Goal: Task Accomplishment & Management: Use online tool/utility

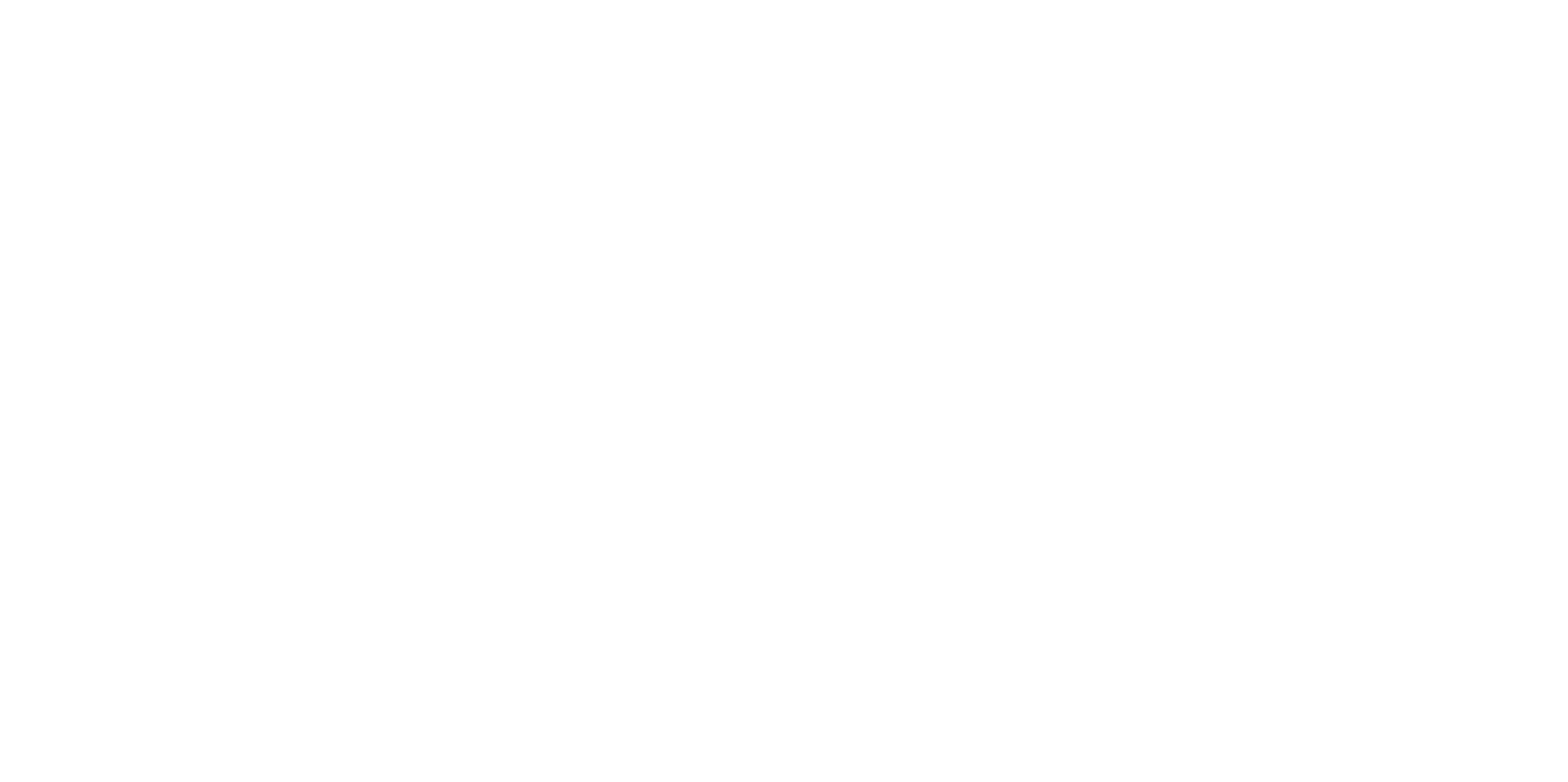
click at [728, 196] on body at bounding box center [784, 391] width 1568 height 782
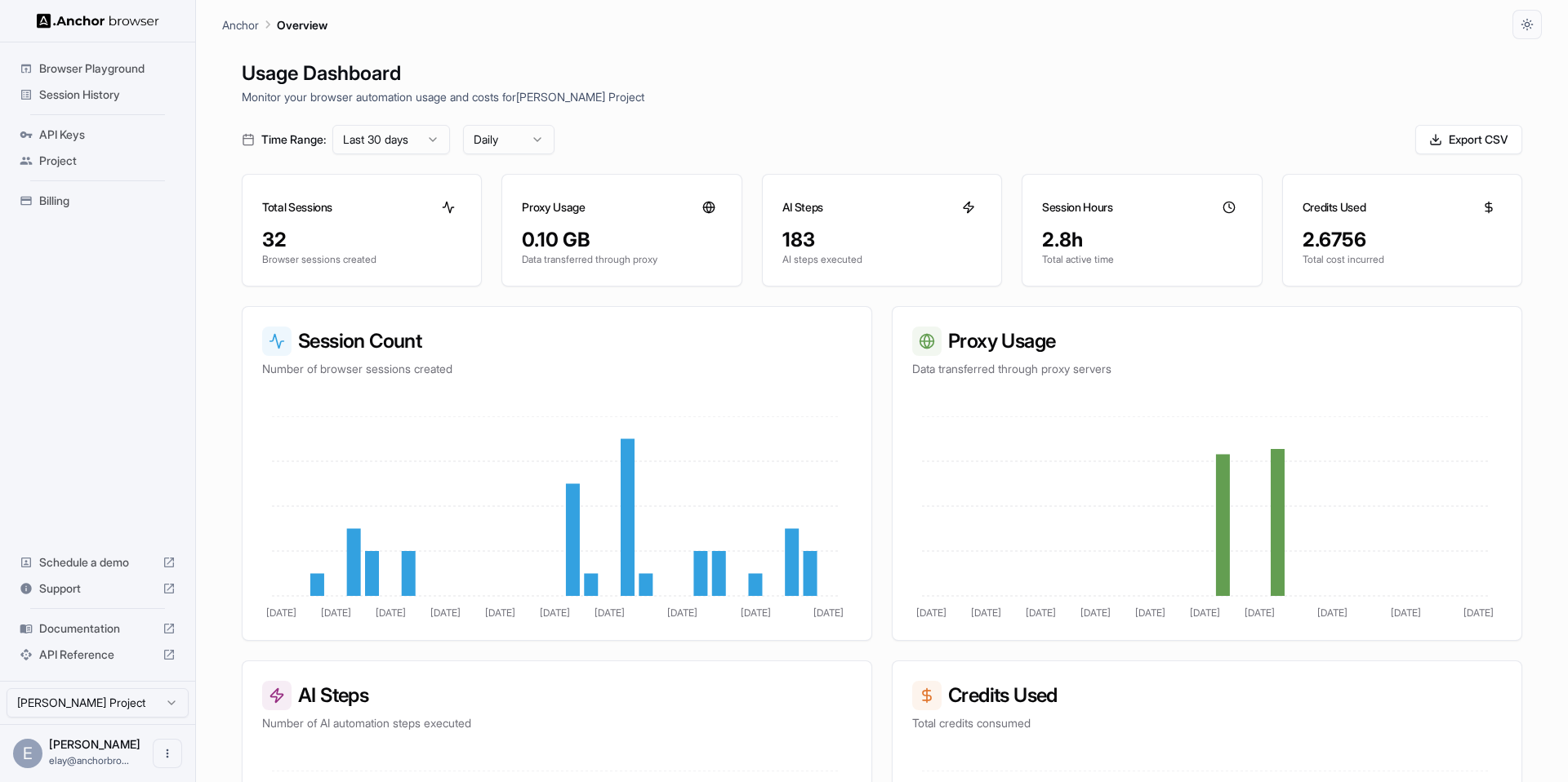
click at [677, 116] on div "Usage Dashboard Monitor your browser automation usage and costs for Elay Gelbar…" at bounding box center [881, 430] width 1319 height 782
click at [438, 144] on html "Browser Playground Session History API Keys Project Billing Schedule a demo Sup…" at bounding box center [784, 391] width 1568 height 782
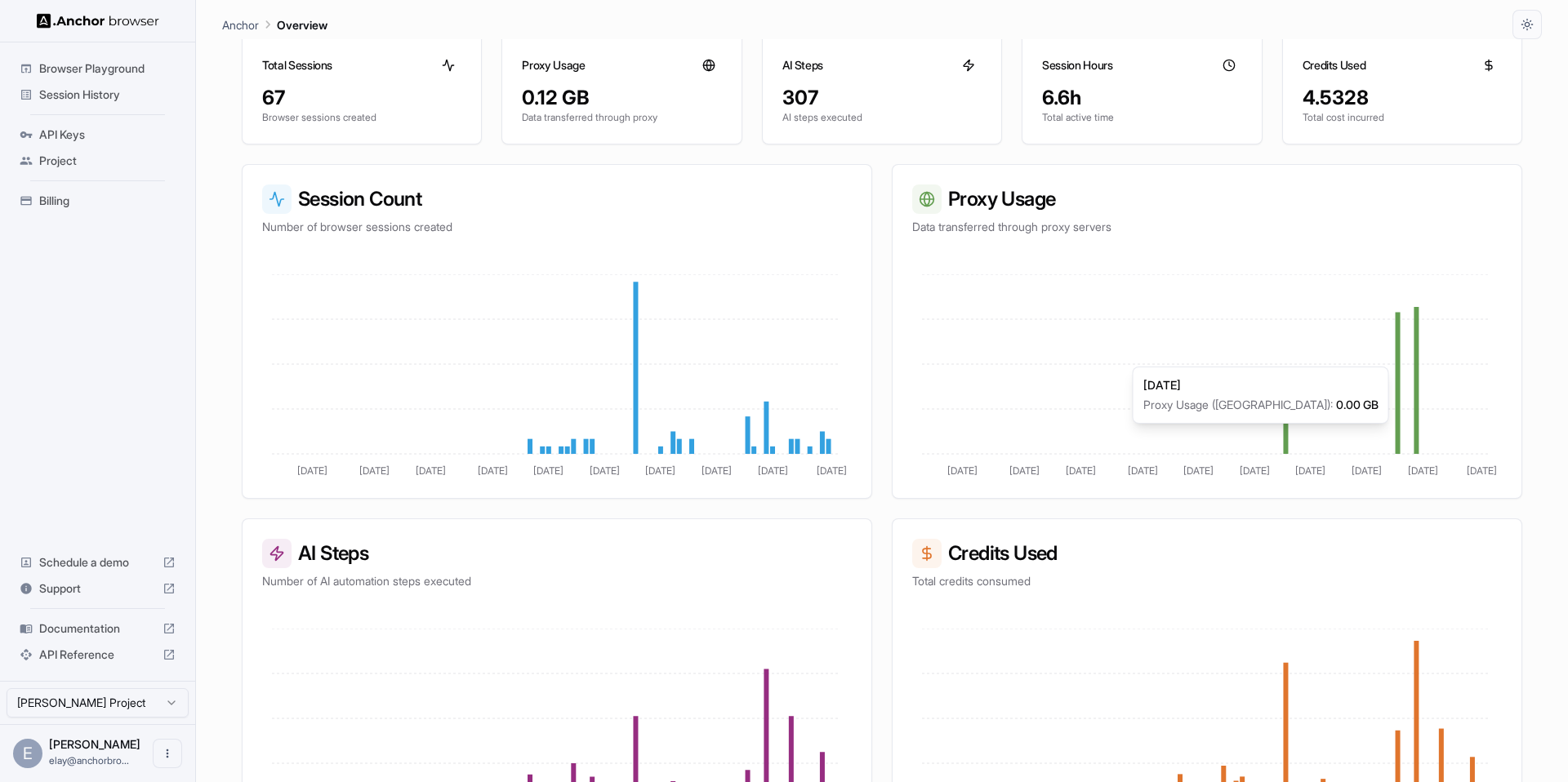
scroll to position [213, 0]
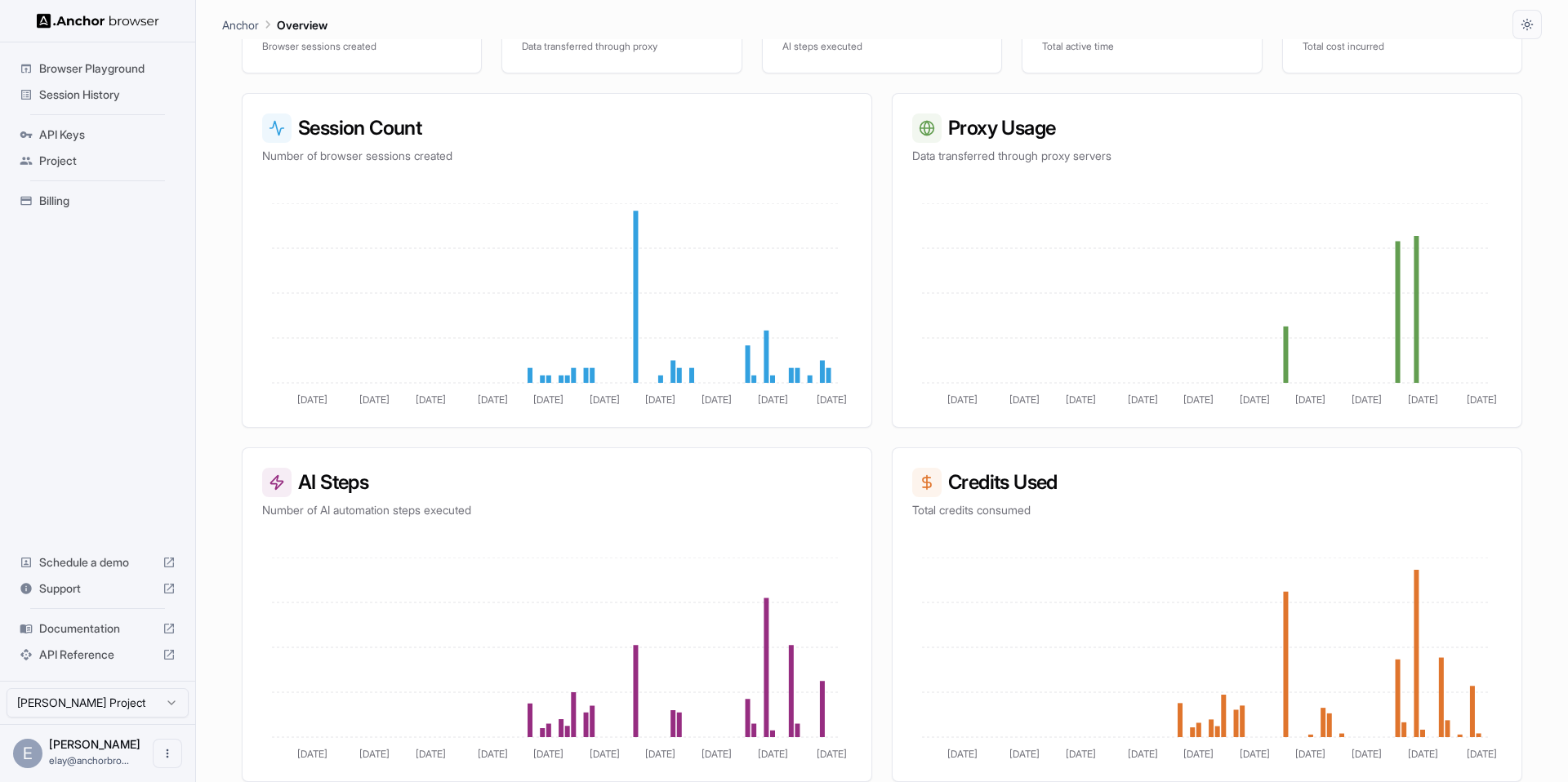
drag, startPoint x: 929, startPoint y: 483, endPoint x: 915, endPoint y: 483, distance: 14.0
click at [918, 483] on icon at bounding box center [926, 482] width 16 height 16
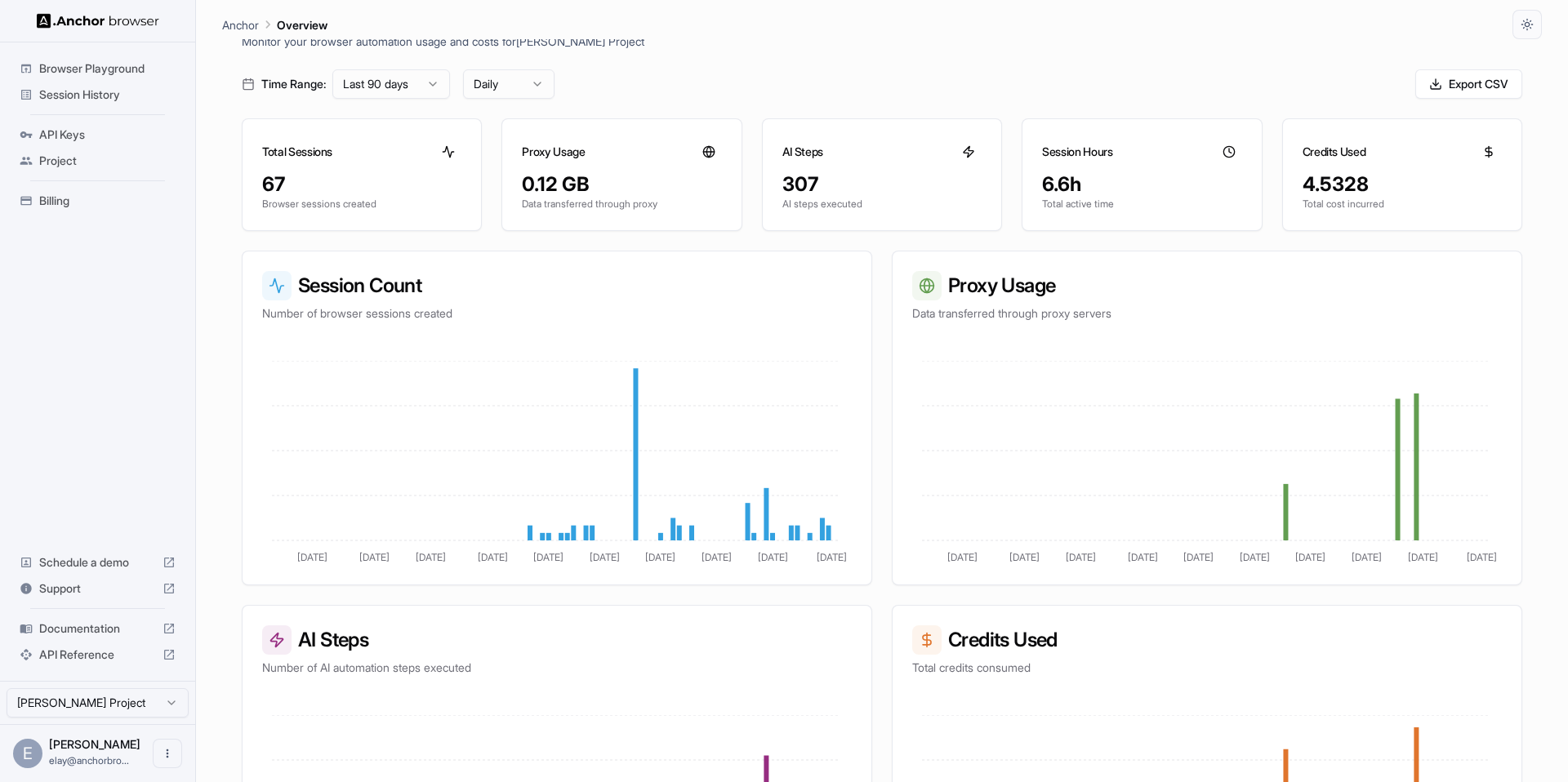
scroll to position [0, 0]
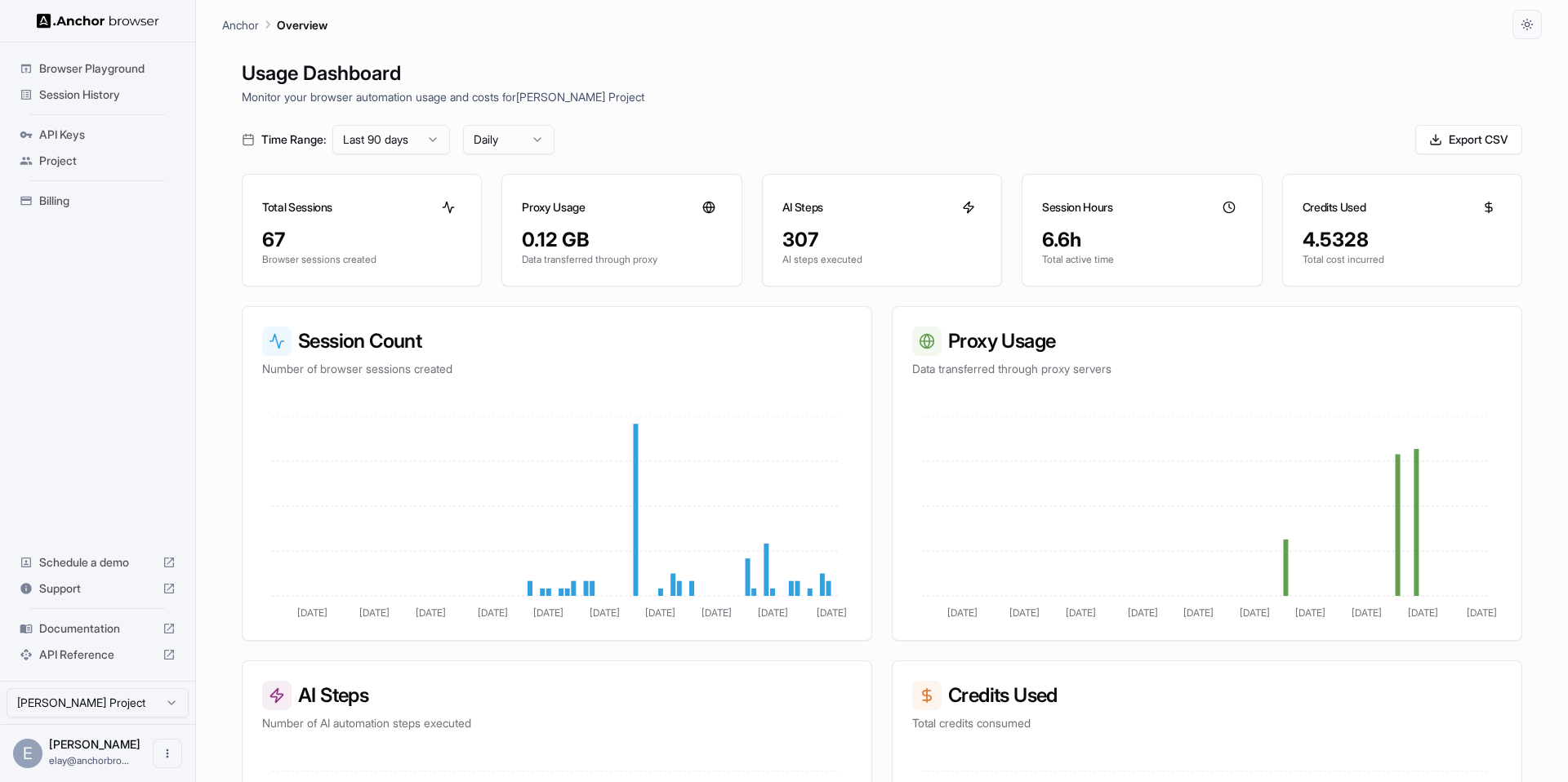
click at [498, 134] on html "Browser Playground Session History API Keys Project Billing Schedule a demo Sup…" at bounding box center [784, 391] width 1568 height 782
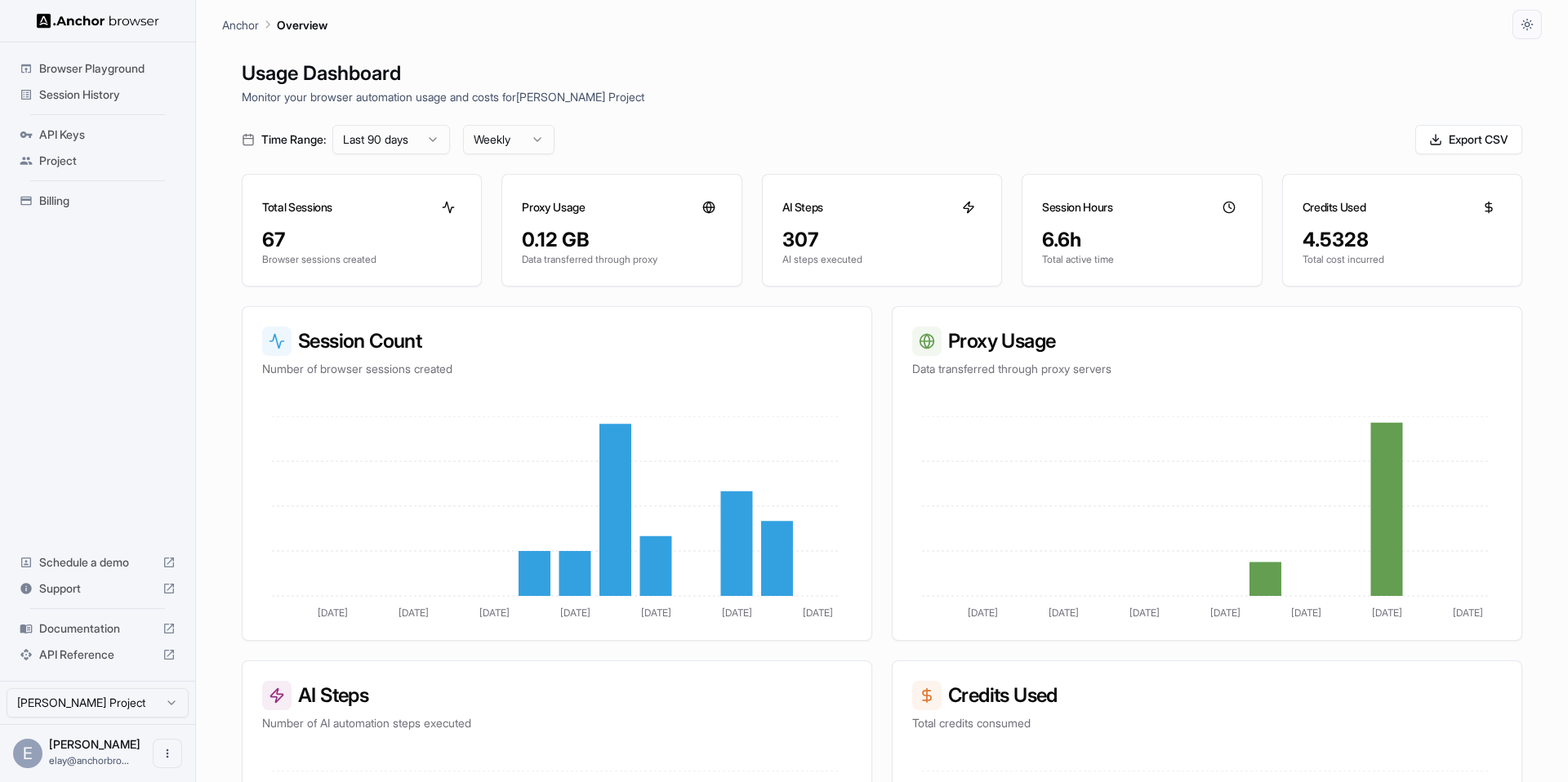
click at [521, 140] on html "Browser Playground Session History API Keys Project Billing Schedule a demo Sup…" at bounding box center [784, 391] width 1568 height 782
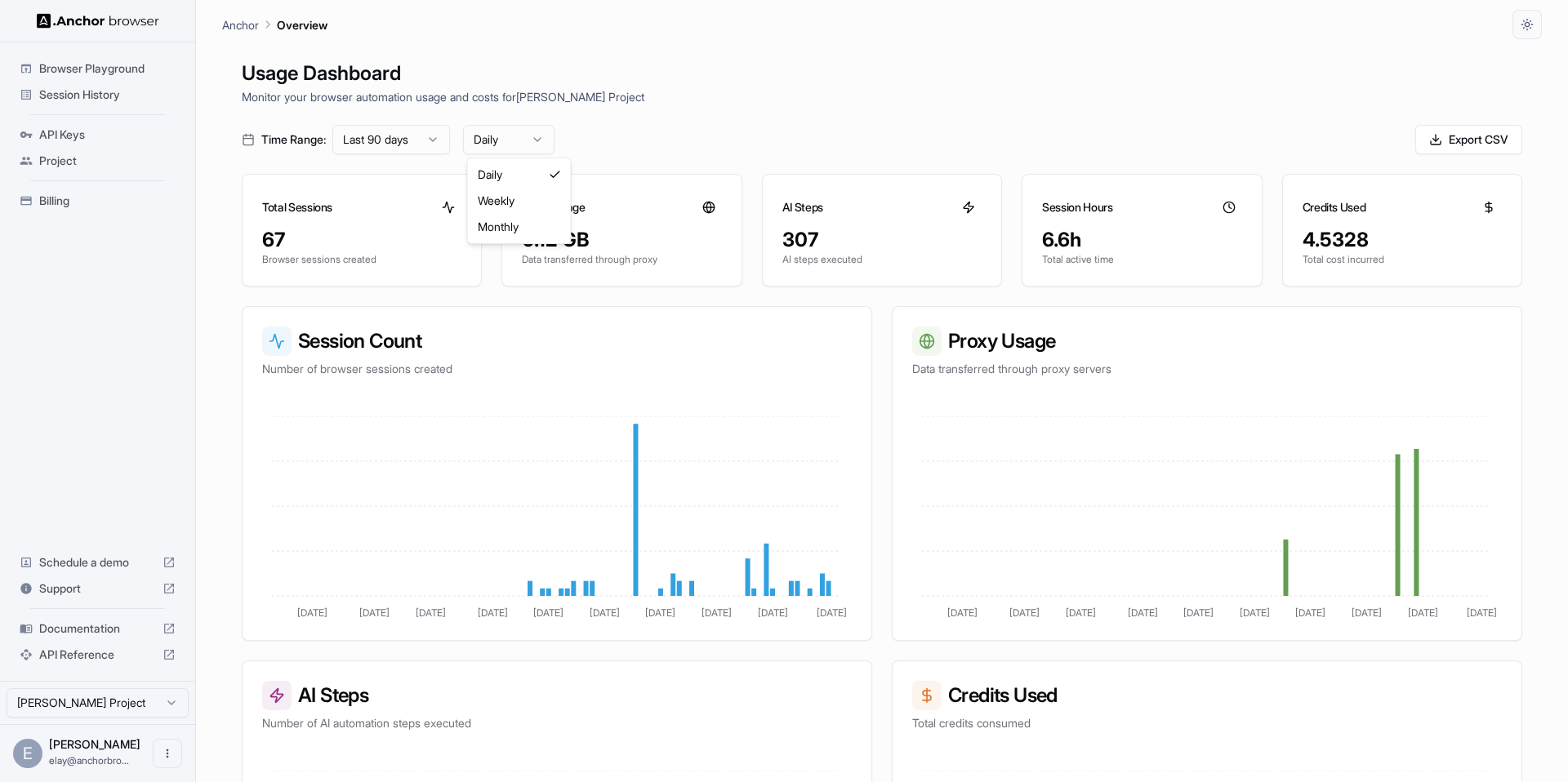
click at [529, 134] on html "Browser Playground Session History API Keys Project Billing Schedule a demo Sup…" at bounding box center [784, 391] width 1568 height 782
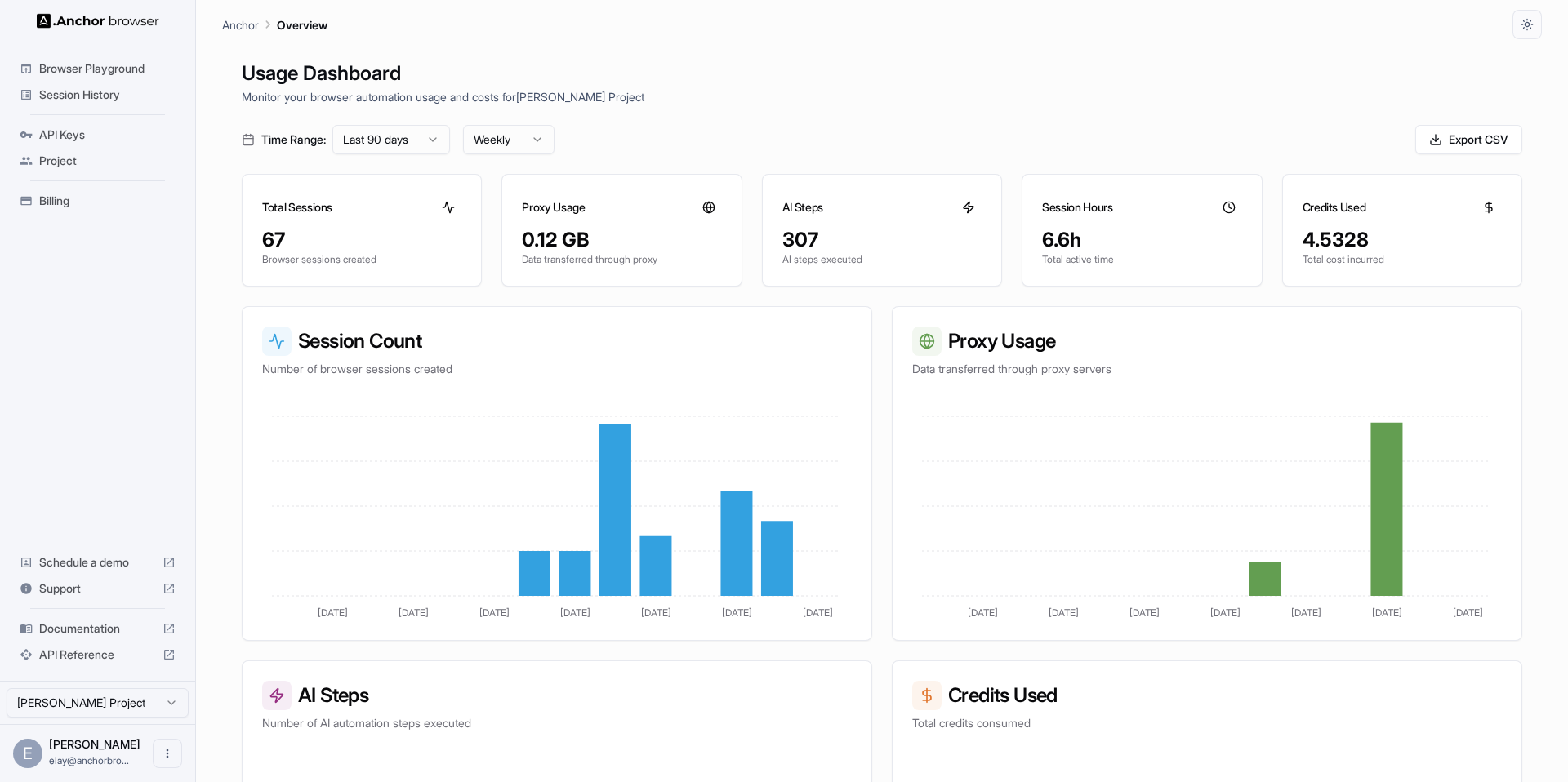
click at [543, 145] on html "Browser Playground Session History API Keys Project Billing Schedule a demo Sup…" at bounding box center [784, 391] width 1568 height 782
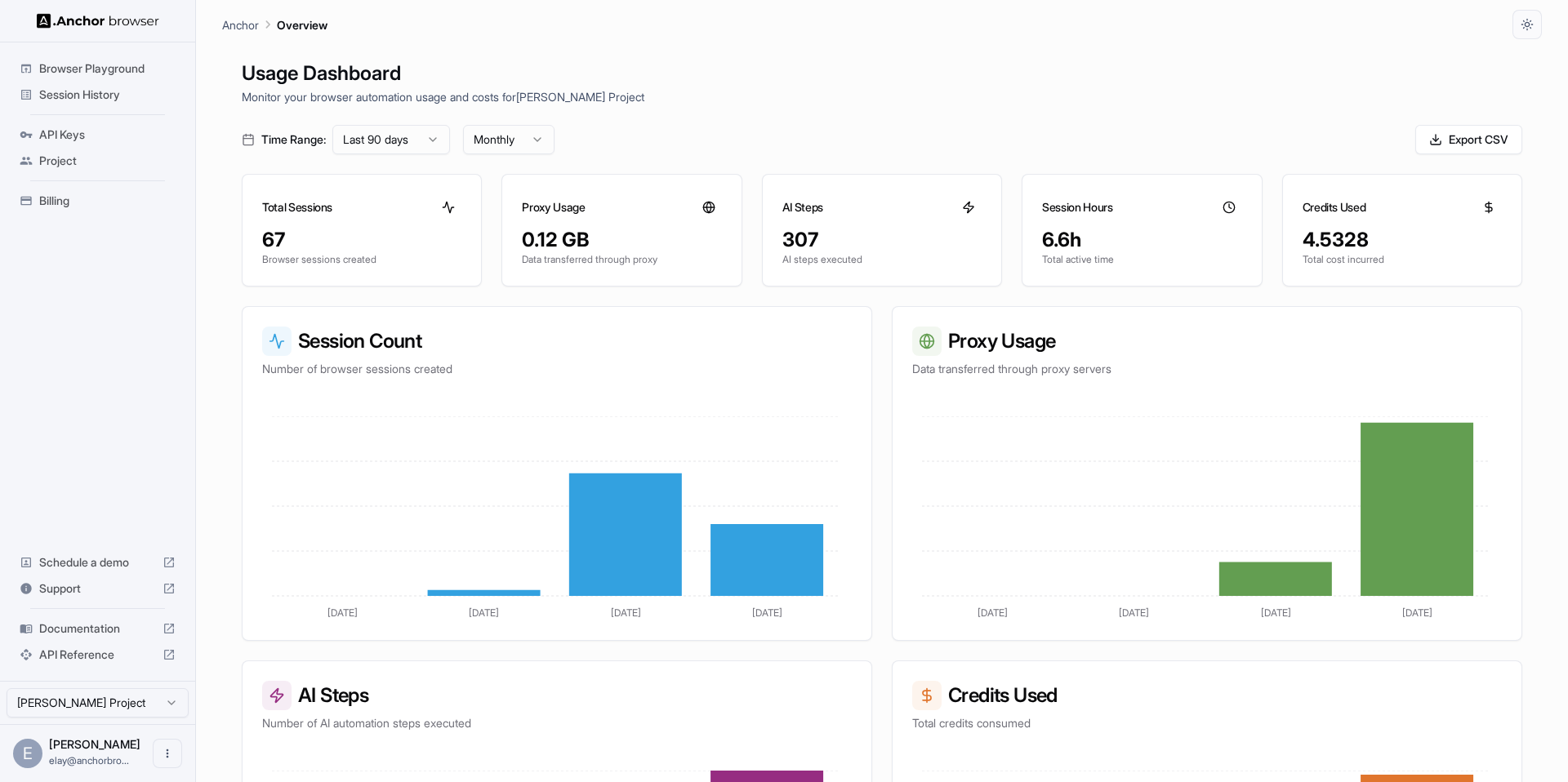
click at [510, 144] on html "Browser Playground Session History API Keys Project Billing Schedule a demo Sup…" at bounding box center [784, 391] width 1568 height 782
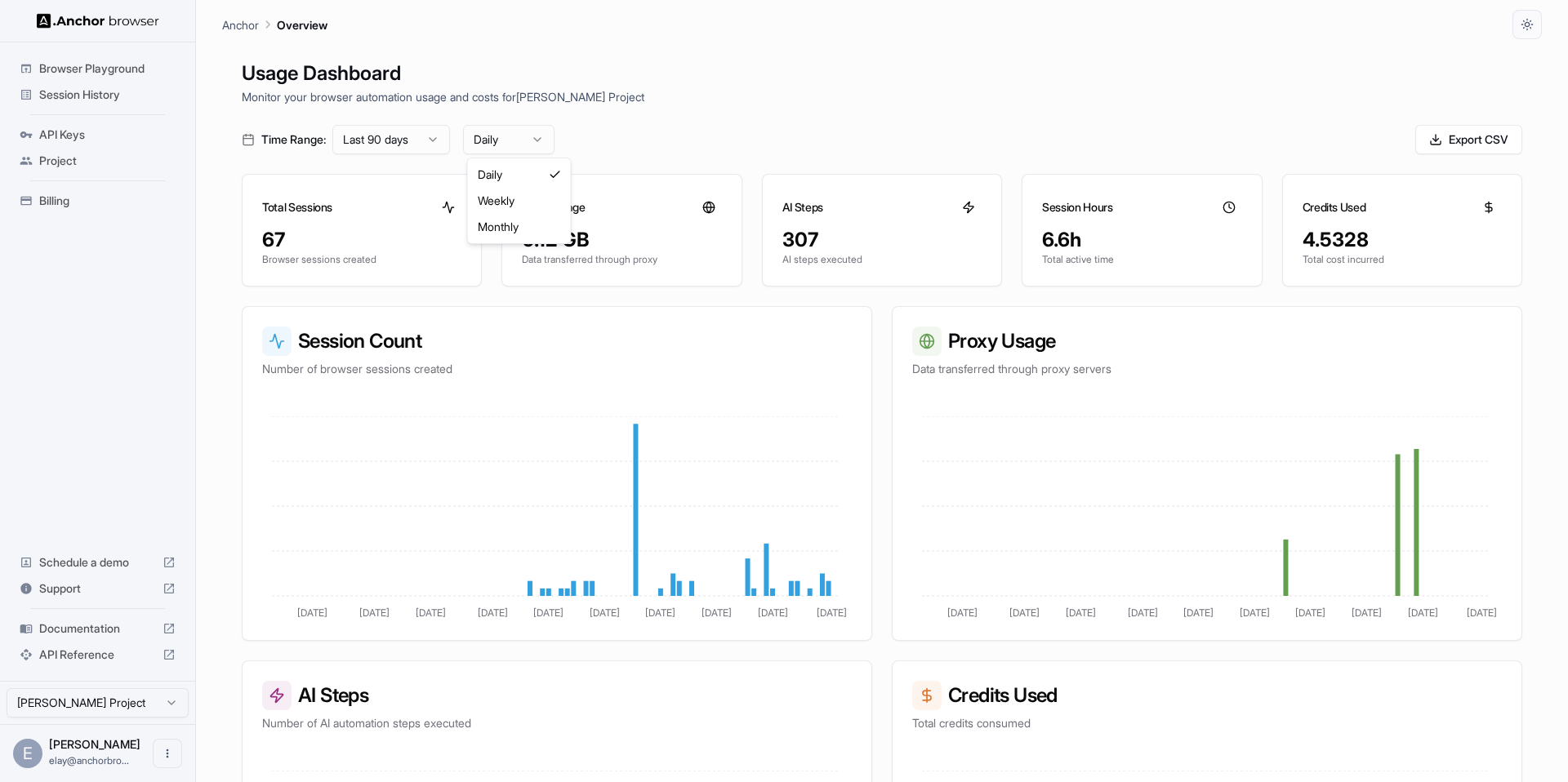
click at [524, 139] on html "Browser Playground Session History API Keys Project Billing Schedule a demo Sup…" at bounding box center [784, 391] width 1568 height 782
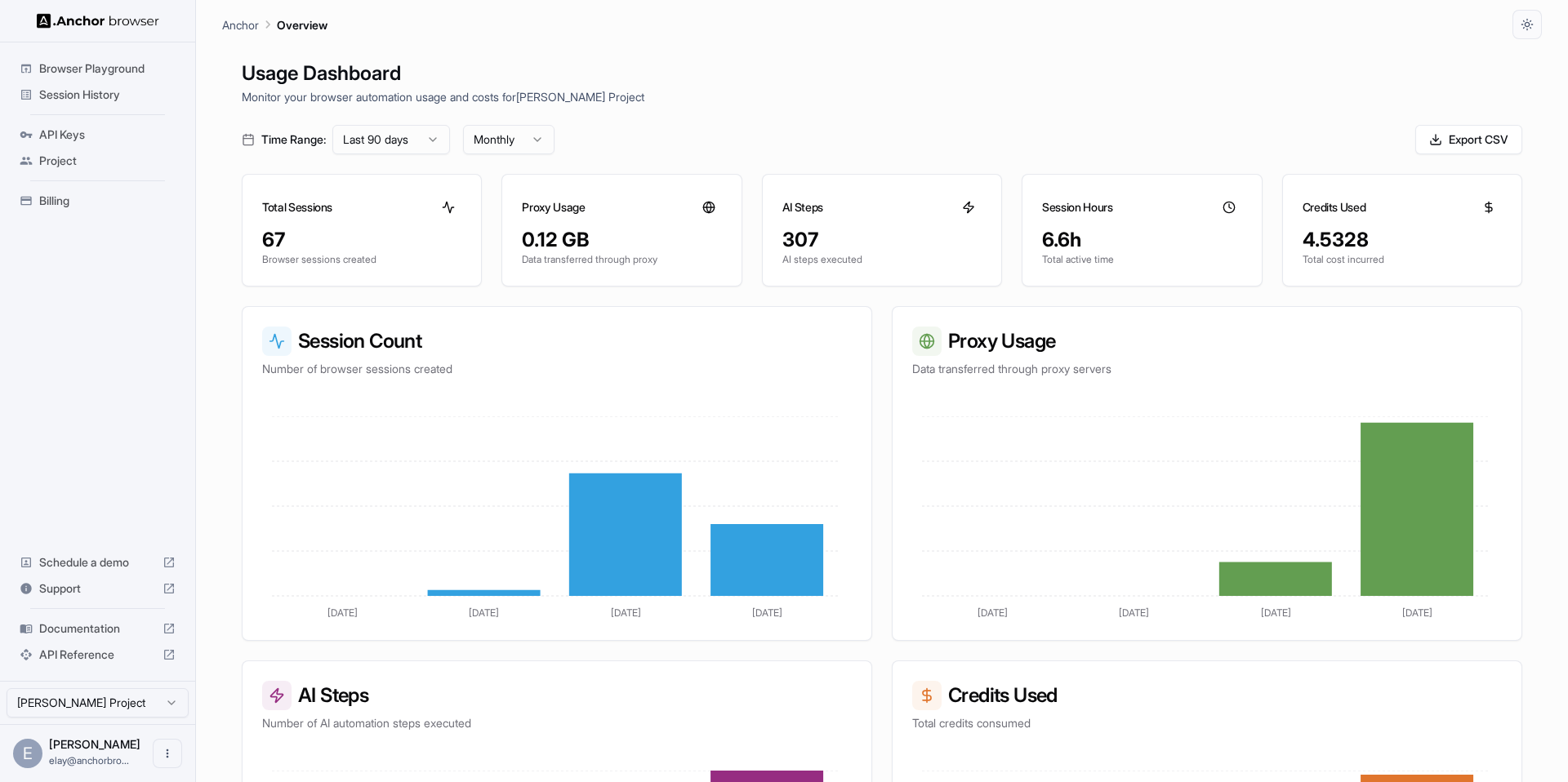
click at [519, 132] on html "Browser Playground Session History API Keys Project Billing Schedule a demo Sup…" at bounding box center [784, 391] width 1568 height 782
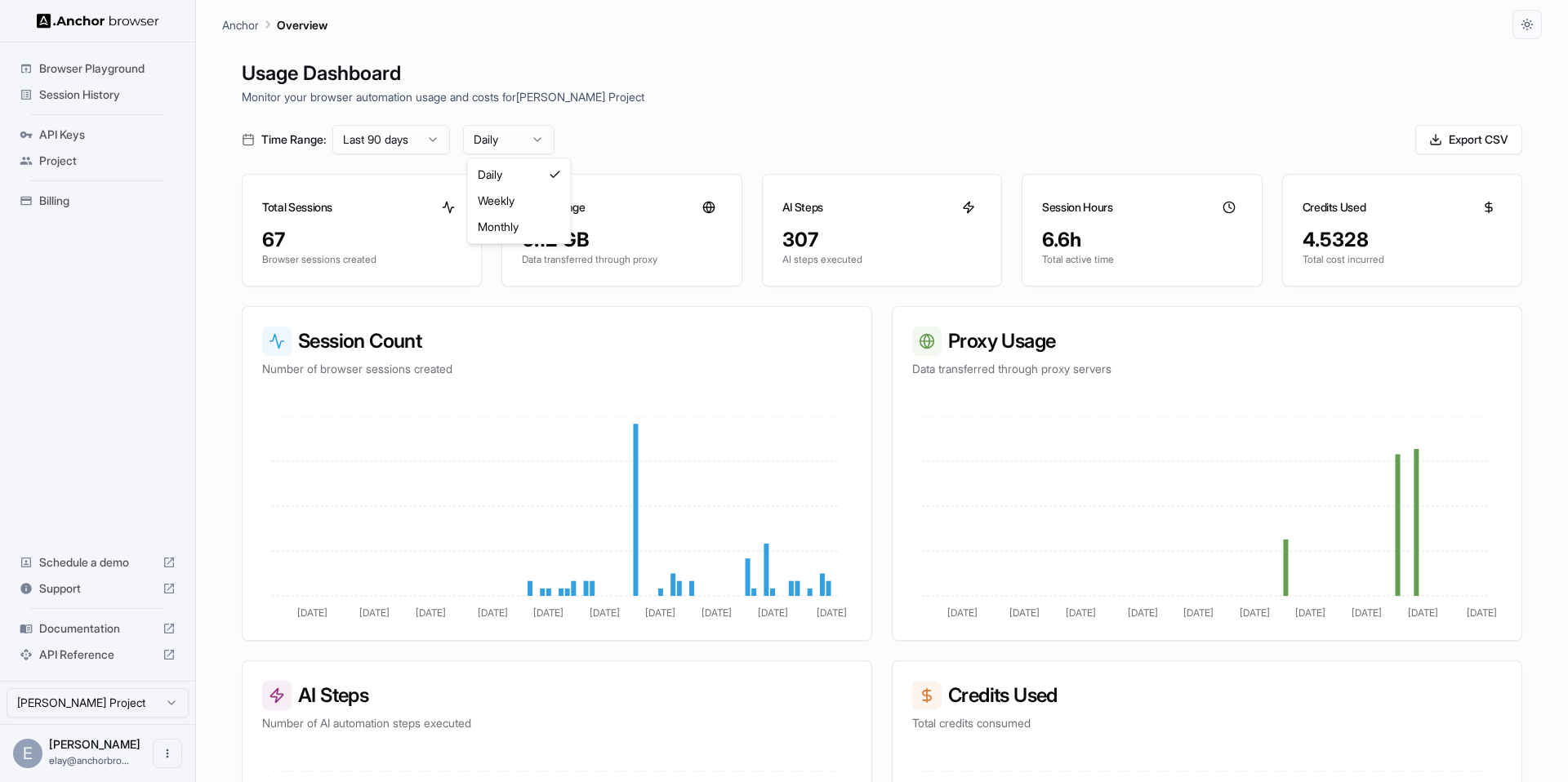
click at [513, 145] on html "Browser Playground Session History API Keys Project Billing Schedule a demo Sup…" at bounding box center [784, 391] width 1568 height 782
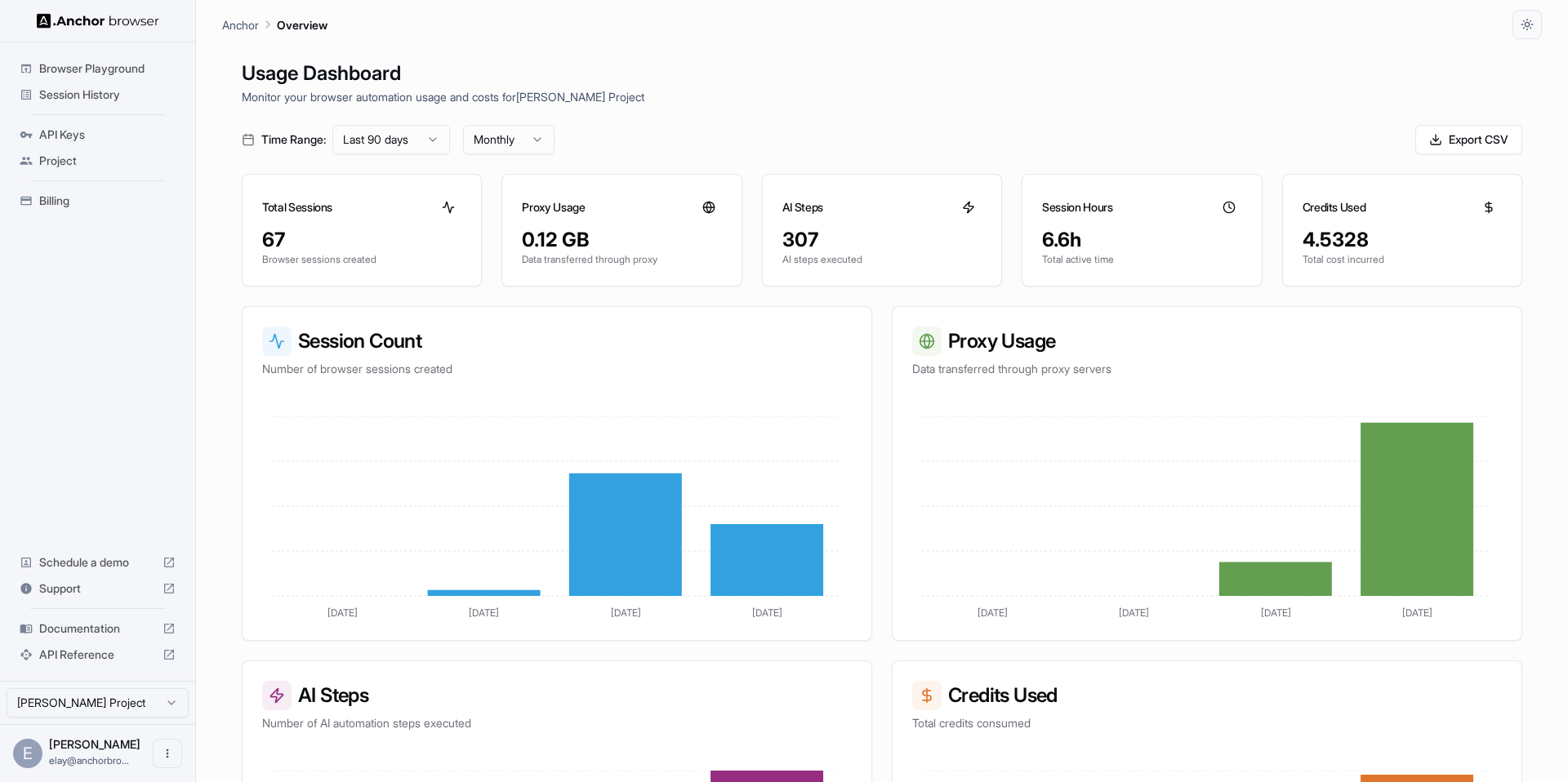
click at [535, 146] on html "Browser Playground Session History API Keys Project Billing Schedule a demo Sup…" at bounding box center [784, 391] width 1568 height 782
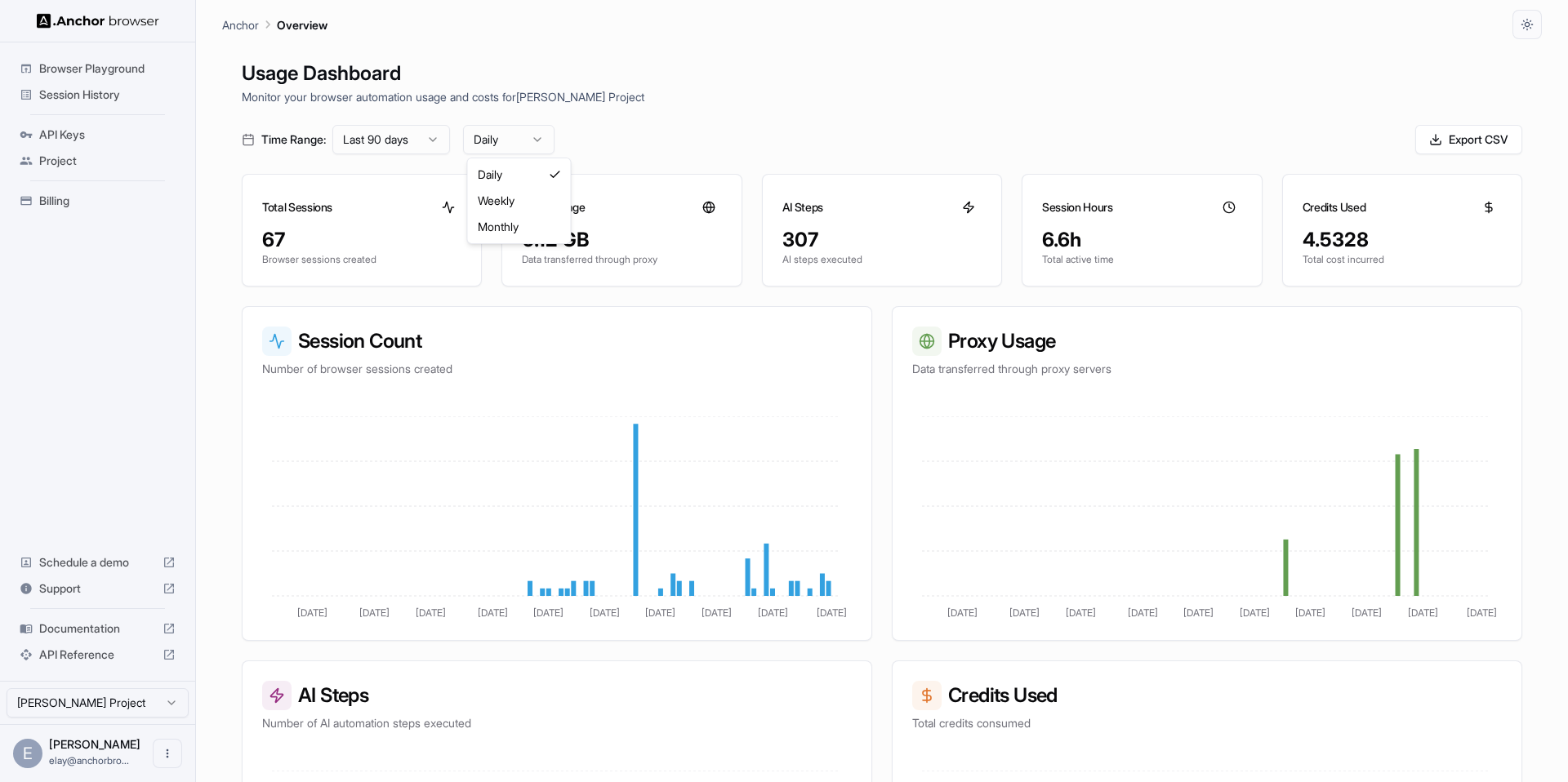
click at [524, 136] on html "Browser Playground Session History API Keys Project Billing Schedule a demo Sup…" at bounding box center [784, 391] width 1568 height 782
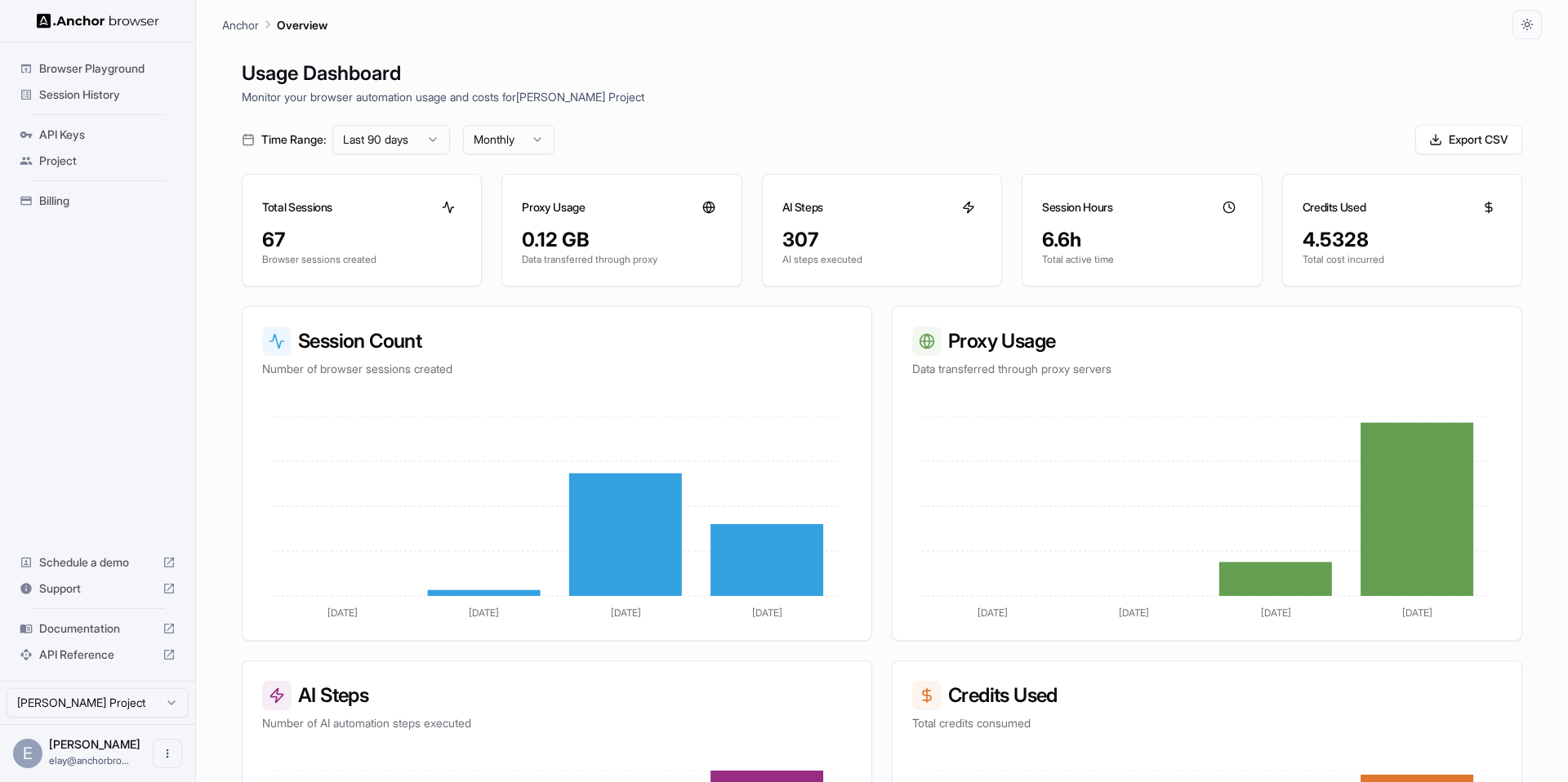
click at [526, 145] on html "Browser Playground Session History API Keys Project Billing Schedule a demo Sup…" at bounding box center [784, 391] width 1568 height 782
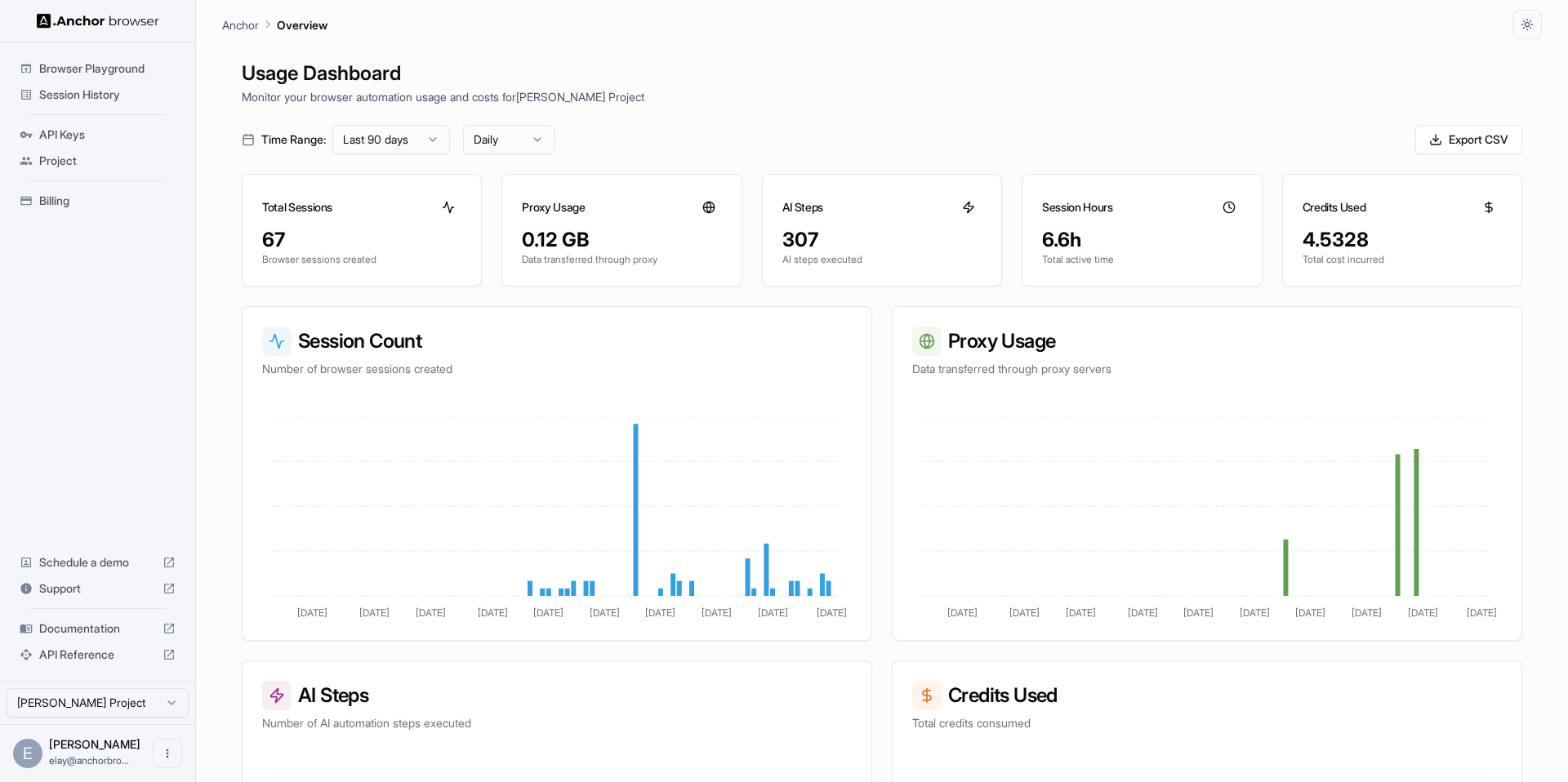
click at [514, 125] on html "Browser Playground Session History API Keys Project Billing Schedule a demo Sup…" at bounding box center [784, 391] width 1568 height 782
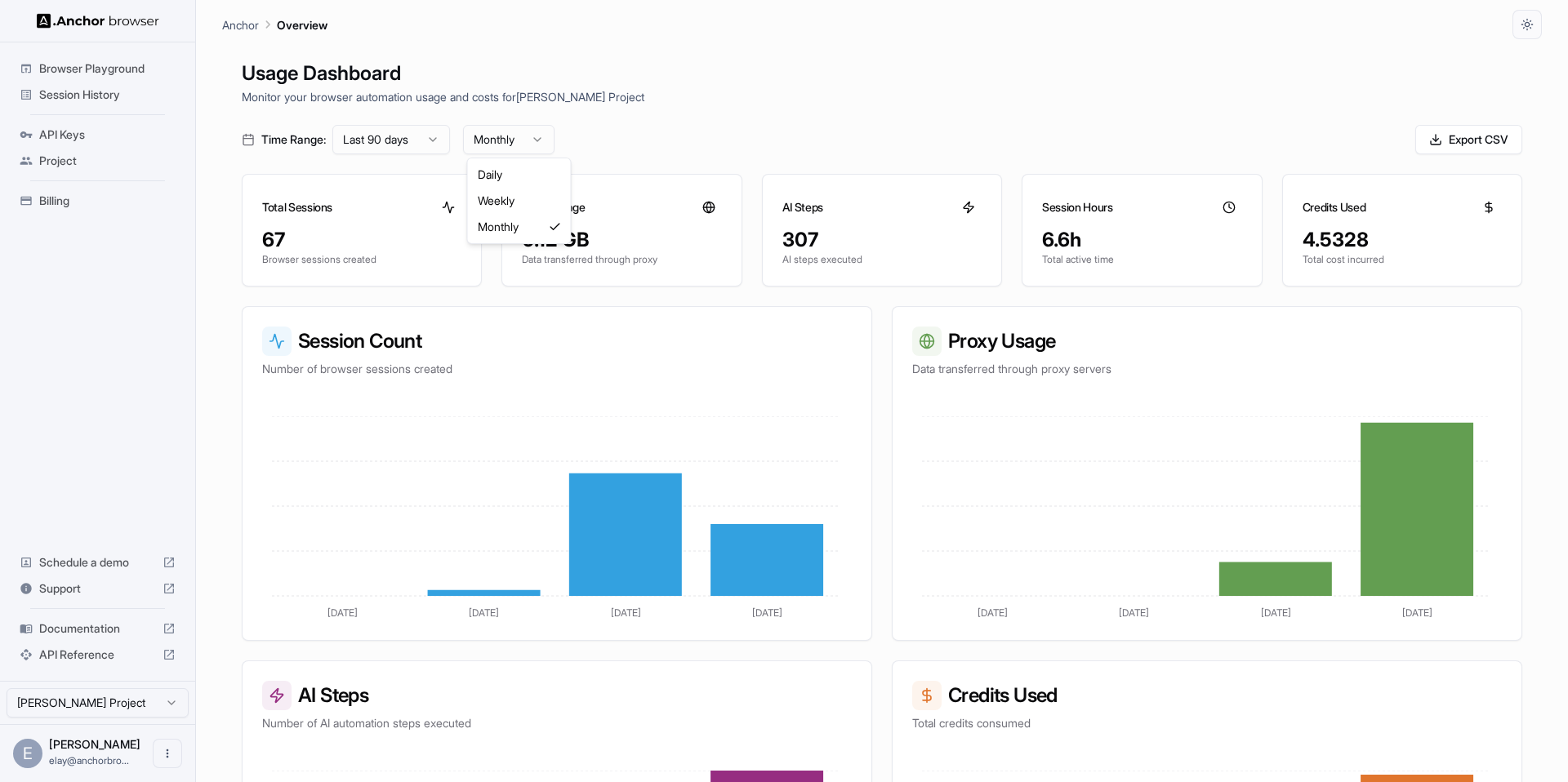
click at [511, 150] on html "Browser Playground Session History API Keys Project Billing Schedule a demo Sup…" at bounding box center [784, 391] width 1568 height 782
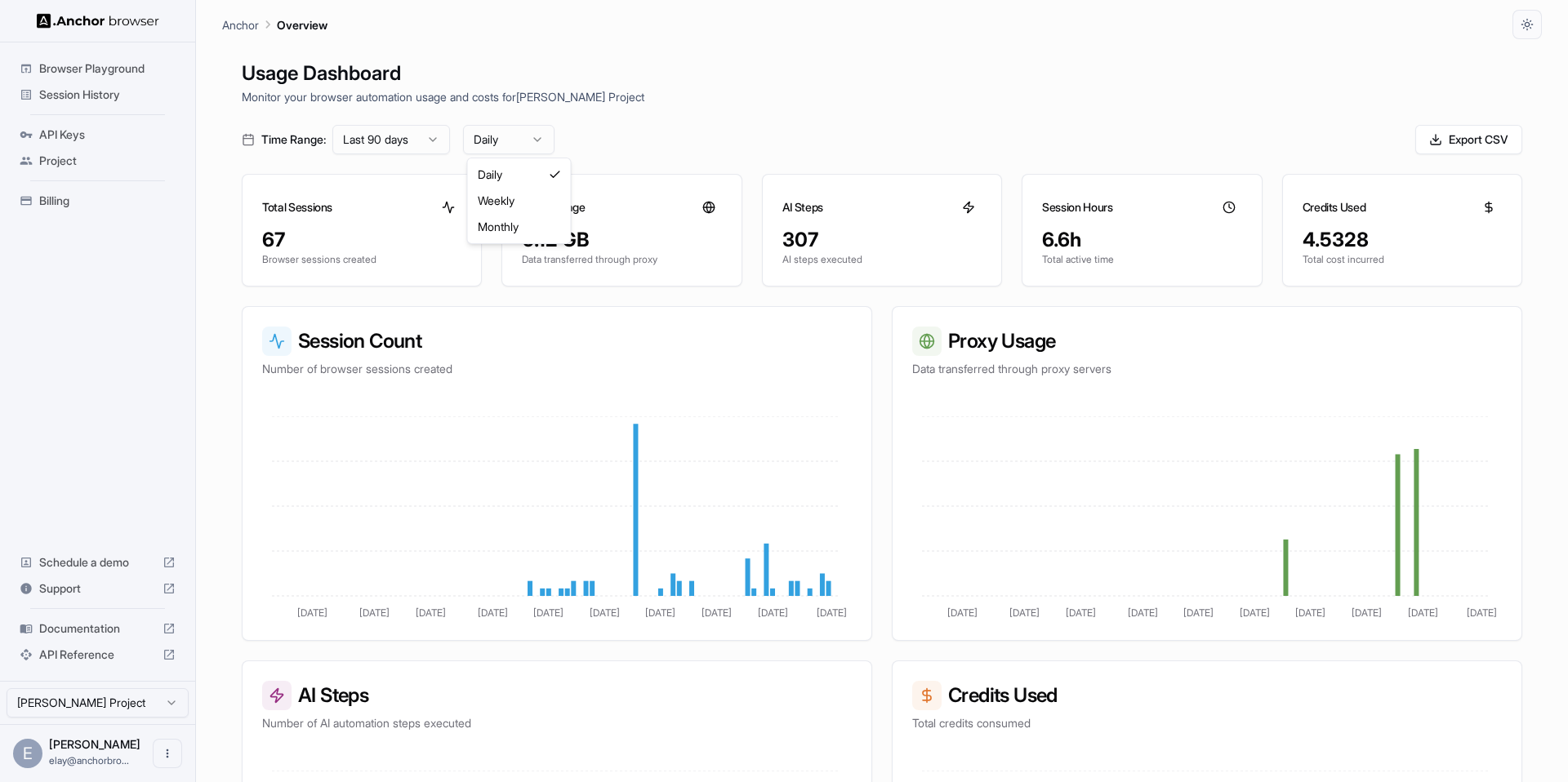
click at [512, 132] on html "Browser Playground Session History API Keys Project Billing Schedule a demo Sup…" at bounding box center [784, 391] width 1568 height 782
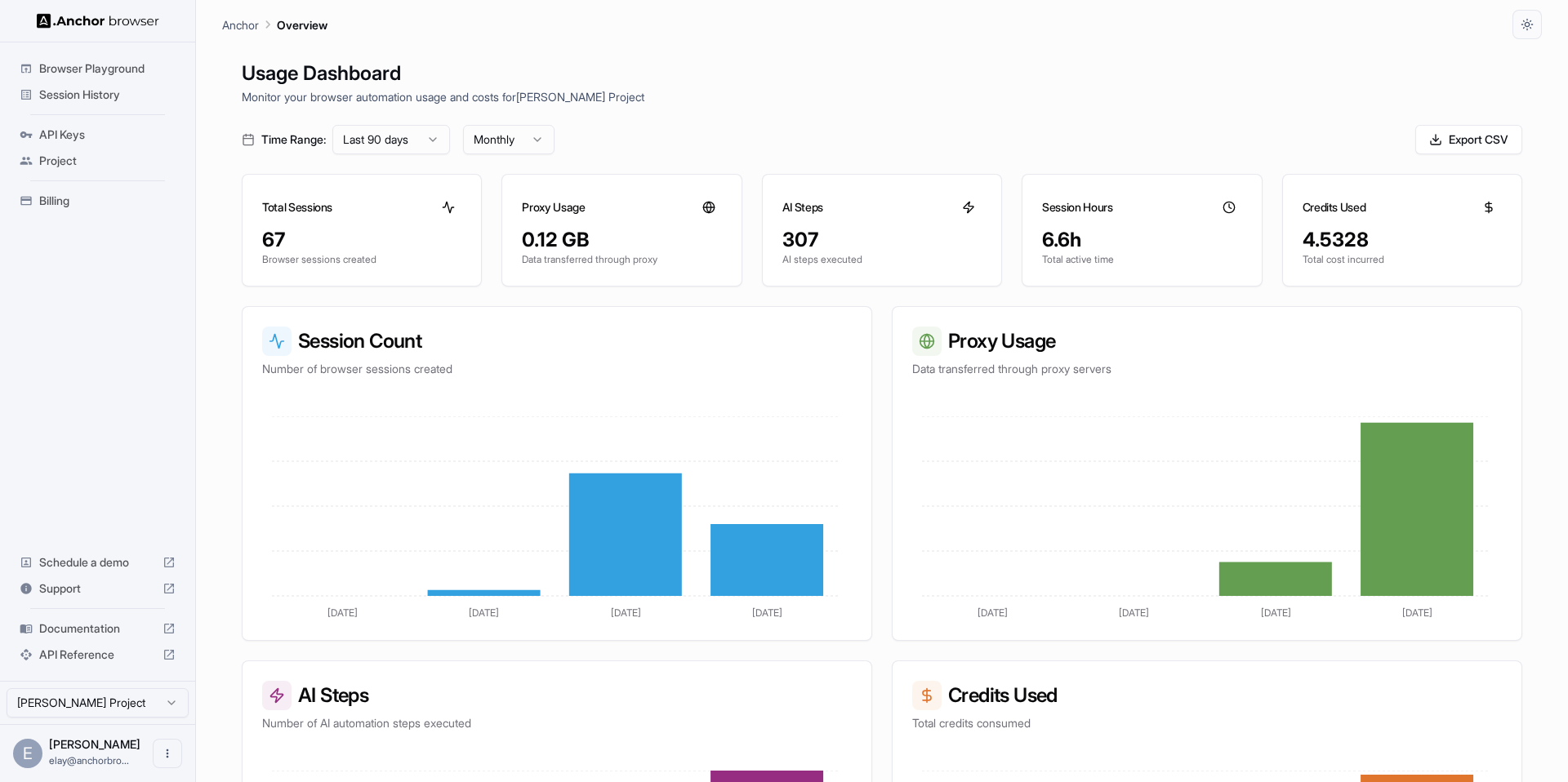
click at [510, 137] on html "Browser Playground Session History API Keys Project Billing Schedule a demo Sup…" at bounding box center [784, 391] width 1568 height 782
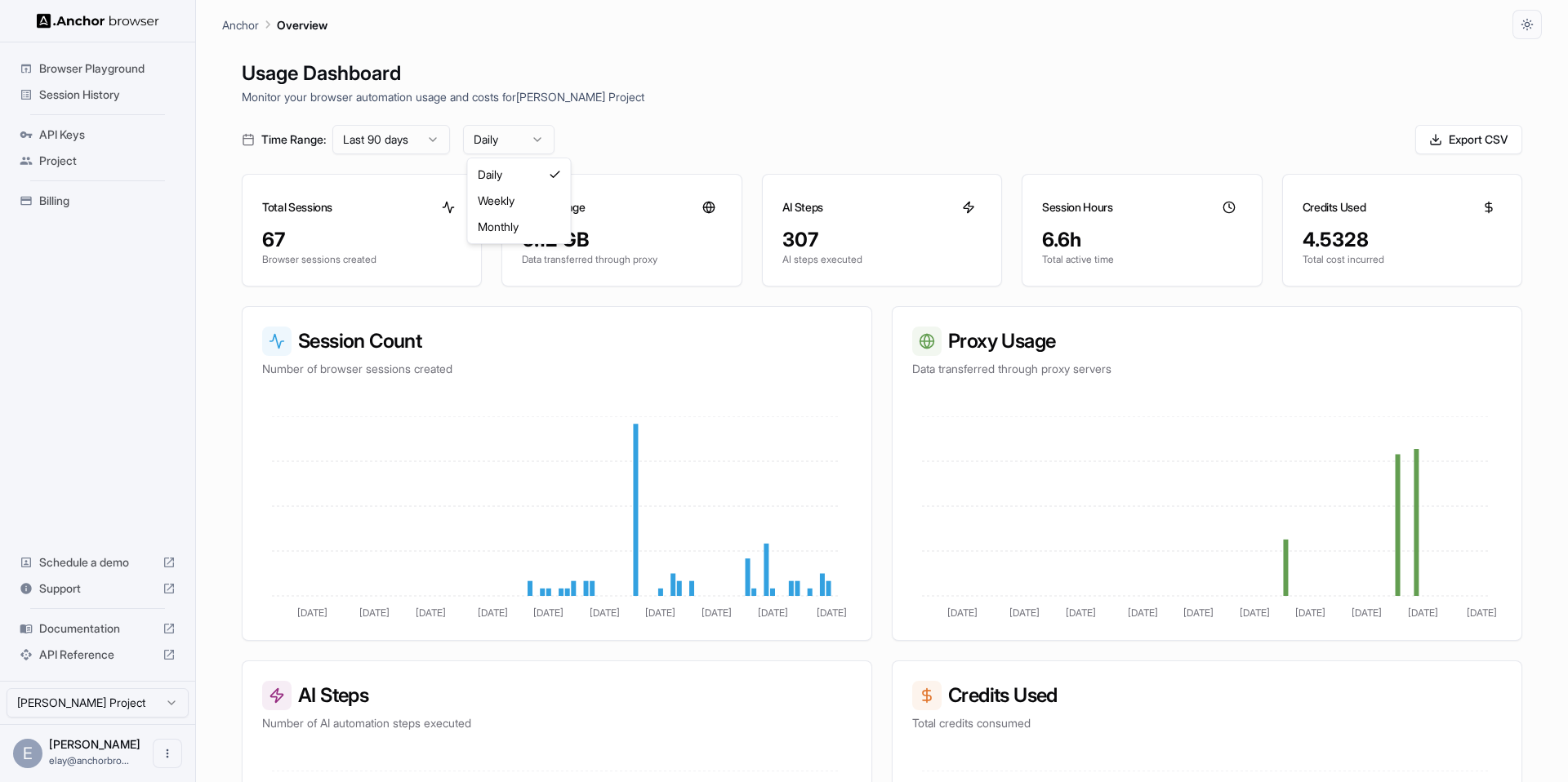
click at [506, 132] on html "Browser Playground Session History API Keys Project Billing Schedule a demo Sup…" at bounding box center [784, 391] width 1568 height 782
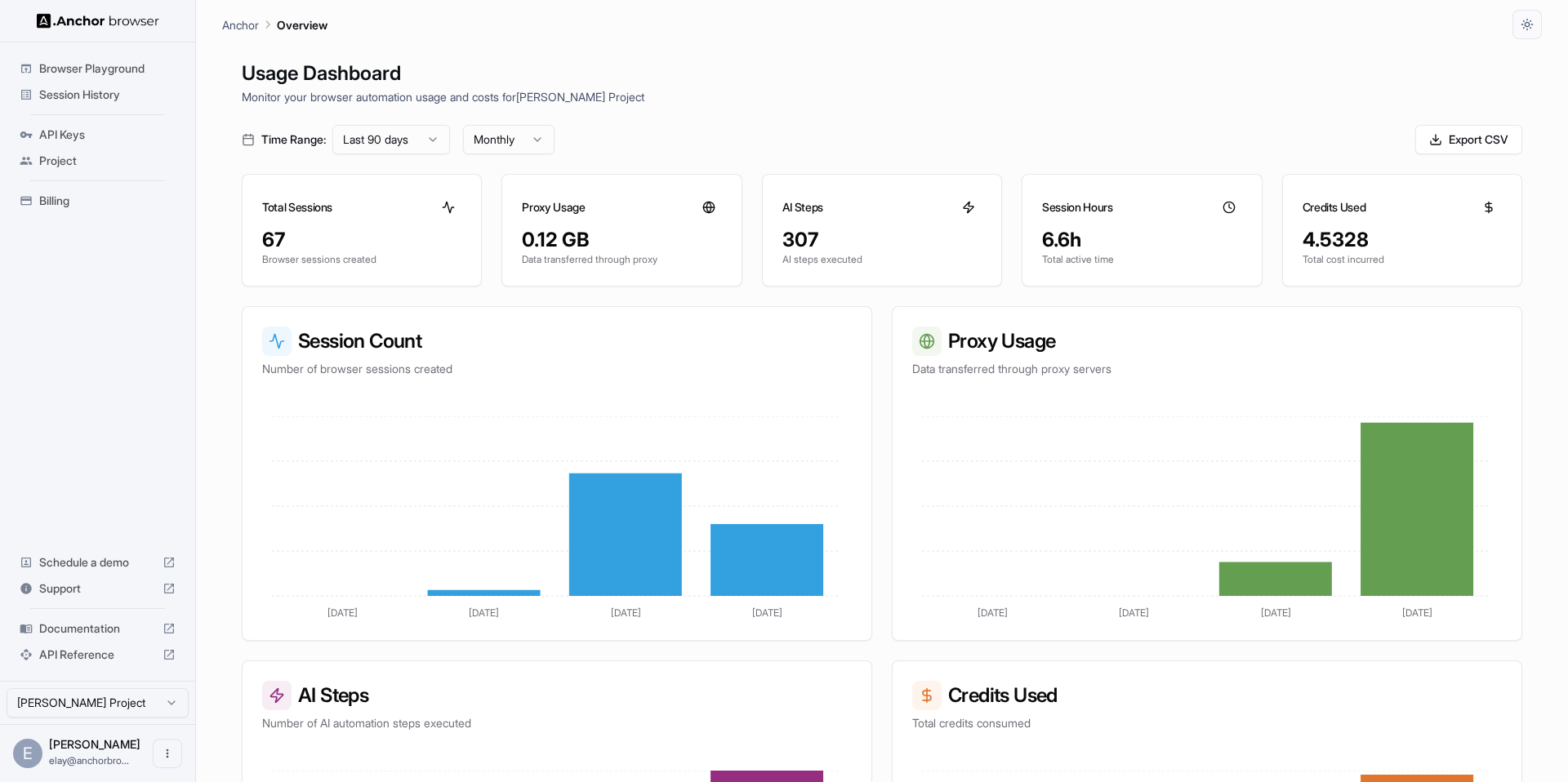
click at [518, 150] on html "Browser Playground Session History API Keys Project Billing Schedule a demo Sup…" at bounding box center [784, 391] width 1568 height 782
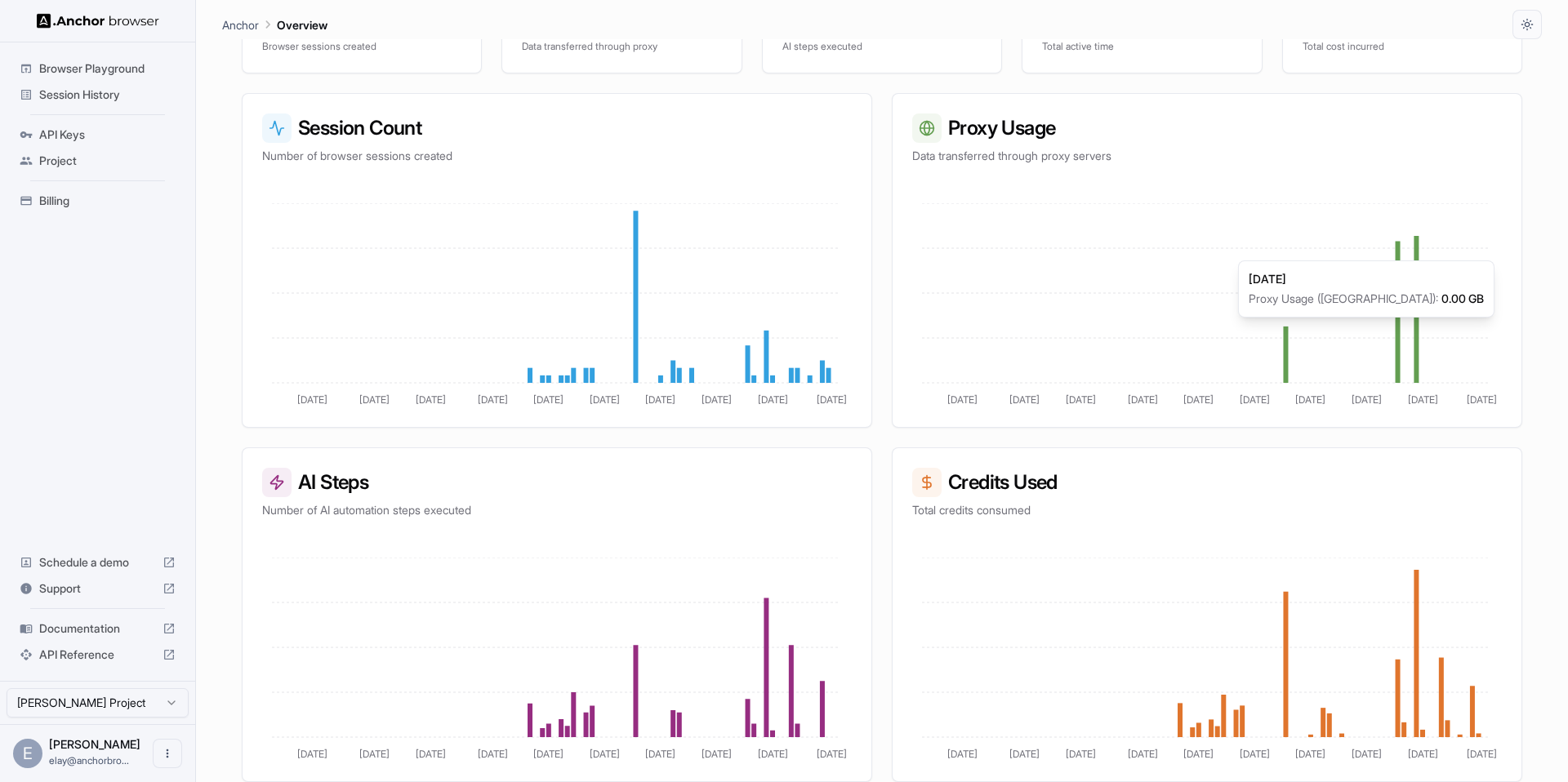
scroll to position [36, 0]
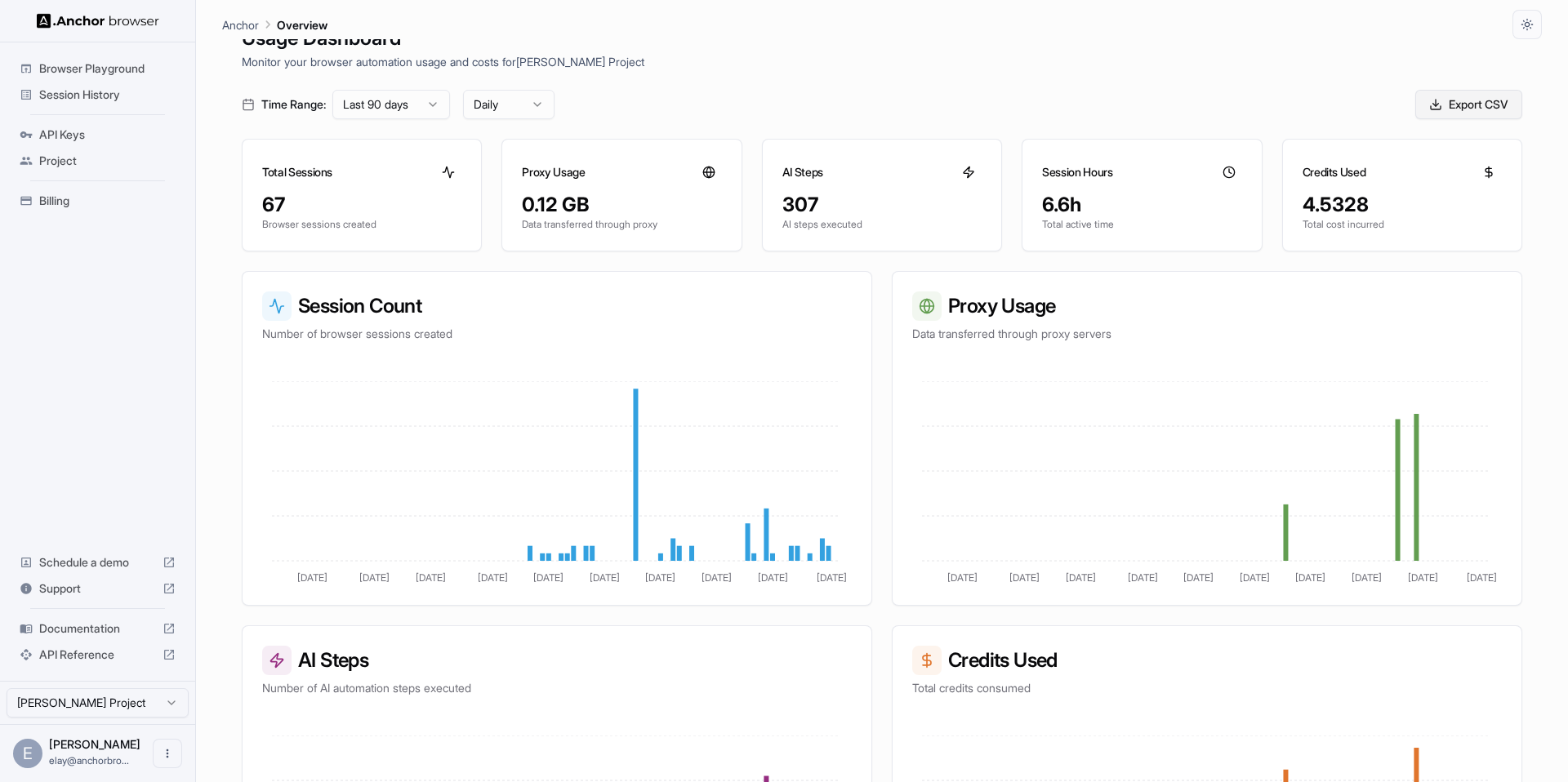
click at [1425, 111] on button "Export CSV" at bounding box center [1468, 105] width 107 height 30
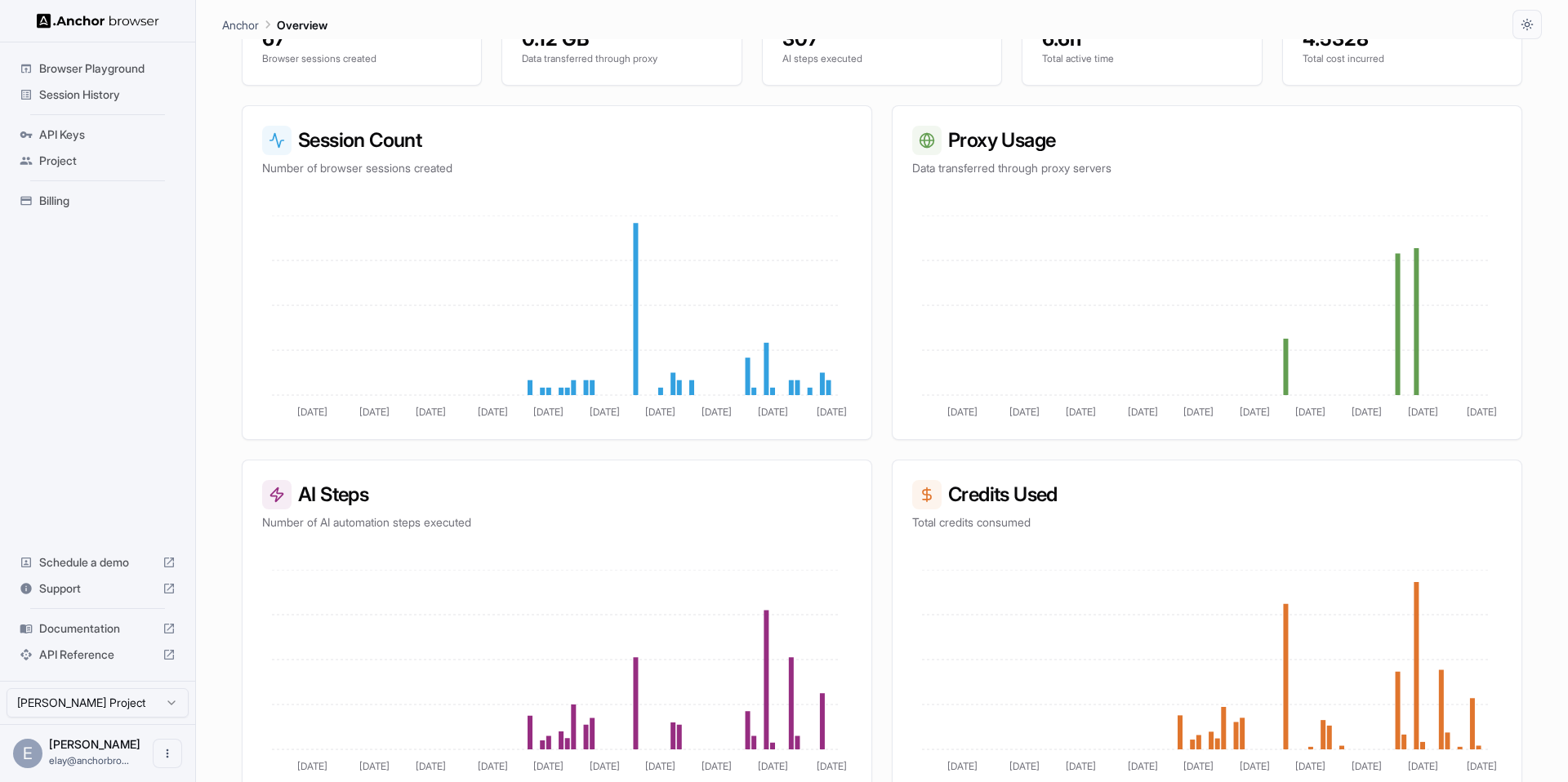
scroll to position [211, 0]
